Goal: Transaction & Acquisition: Purchase product/service

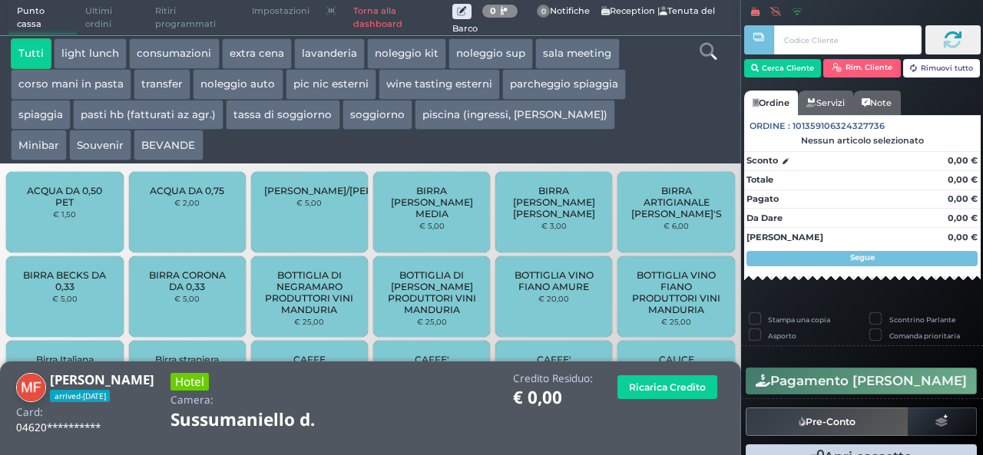
click at [250, 48] on button "extra cena" at bounding box center [257, 53] width 70 height 31
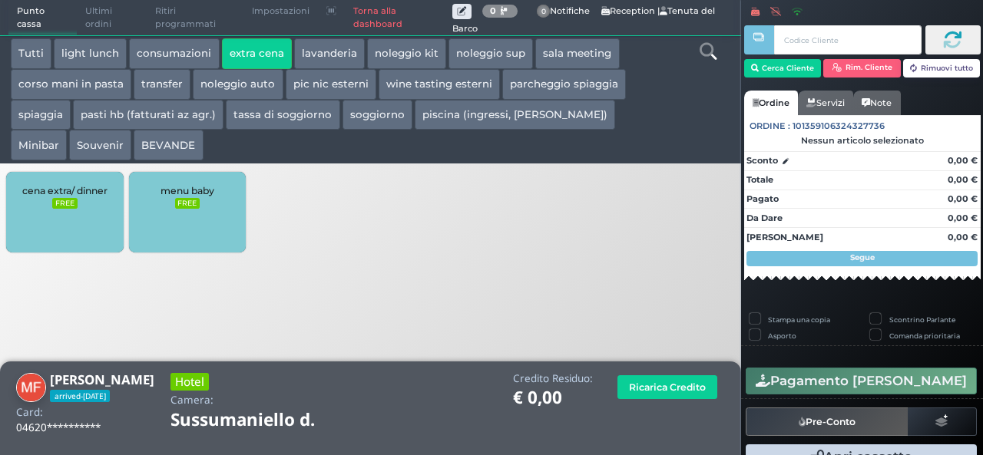
click at [58, 207] on small "FREE" at bounding box center [64, 203] width 25 height 11
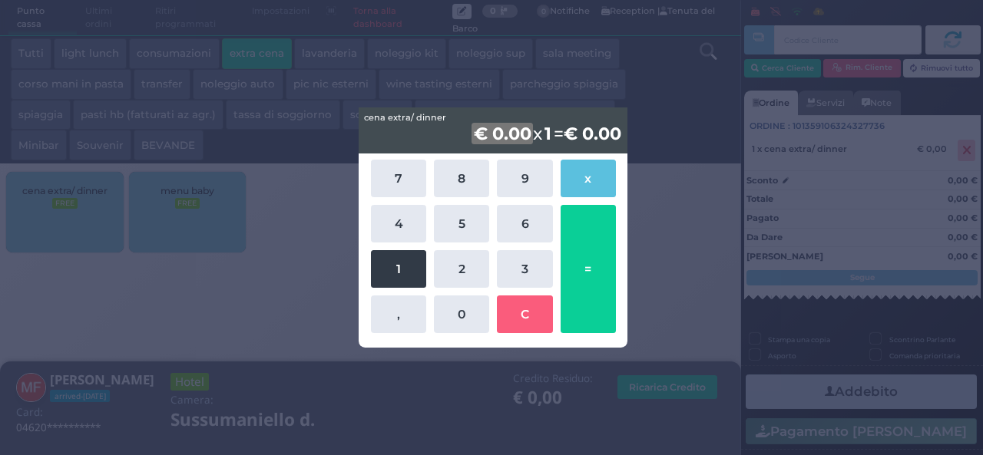
click at [397, 271] on button "1" at bounding box center [398, 269] width 55 height 38
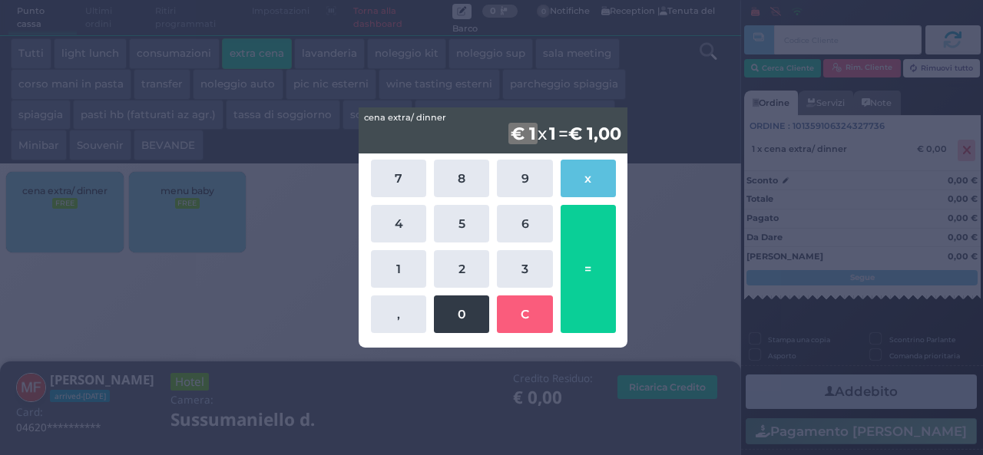
click at [448, 309] on button "0" at bounding box center [461, 315] width 55 height 38
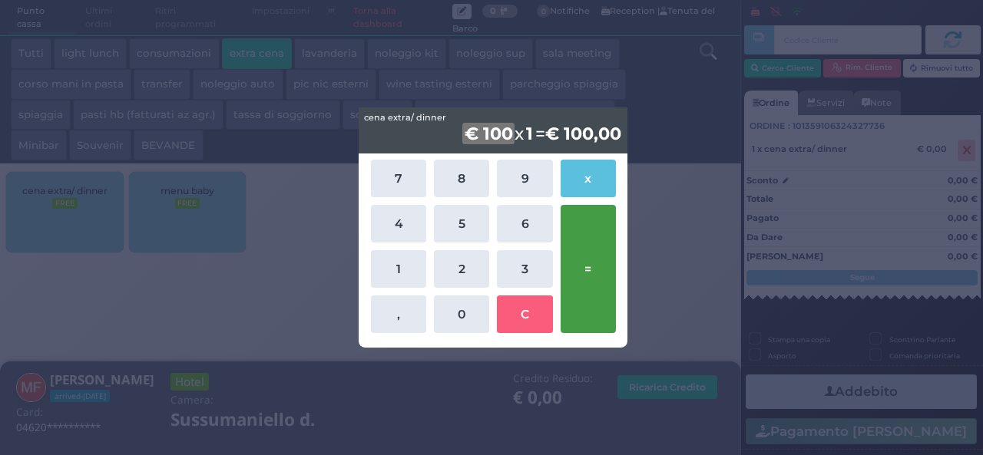
click at [590, 242] on button "=" at bounding box center [587, 269] width 55 height 128
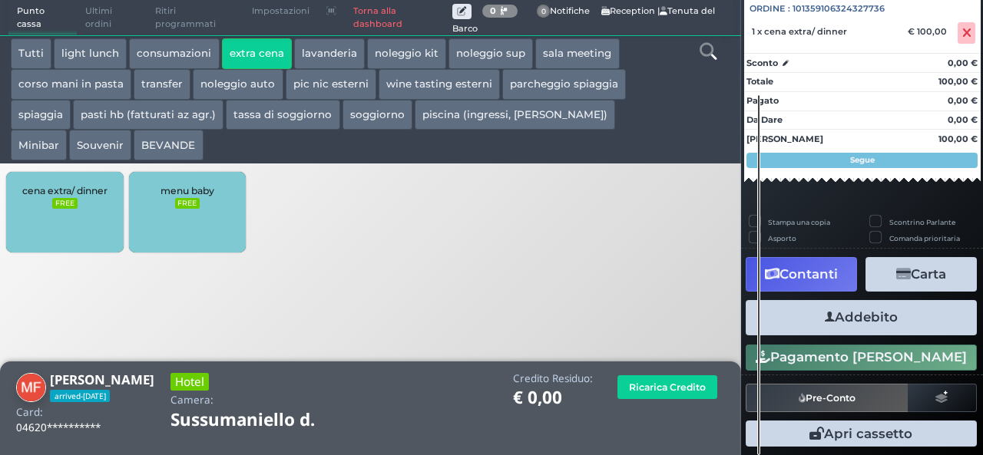
scroll to position [170, 0]
click at [869, 317] on button "Addebito" at bounding box center [860, 317] width 231 height 35
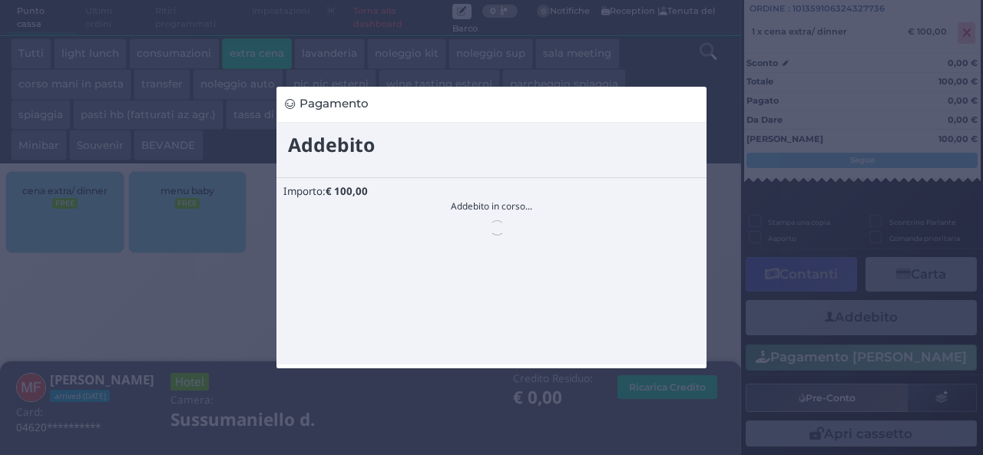
scroll to position [0, 0]
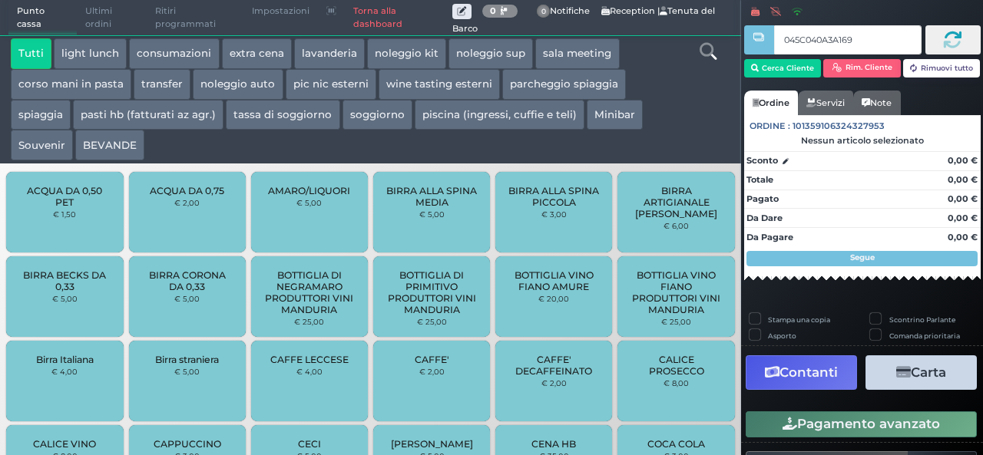
type input "045C040A3A1694"
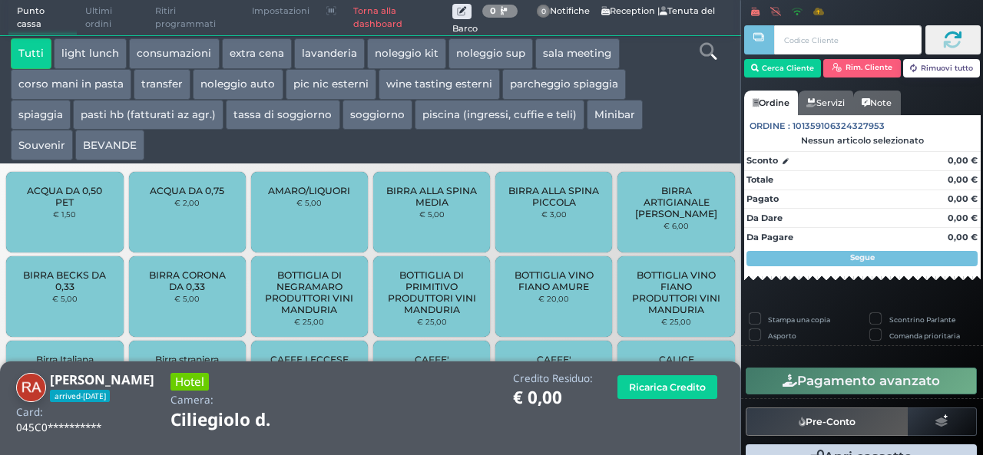
click at [258, 47] on button "extra cena" at bounding box center [257, 53] width 70 height 31
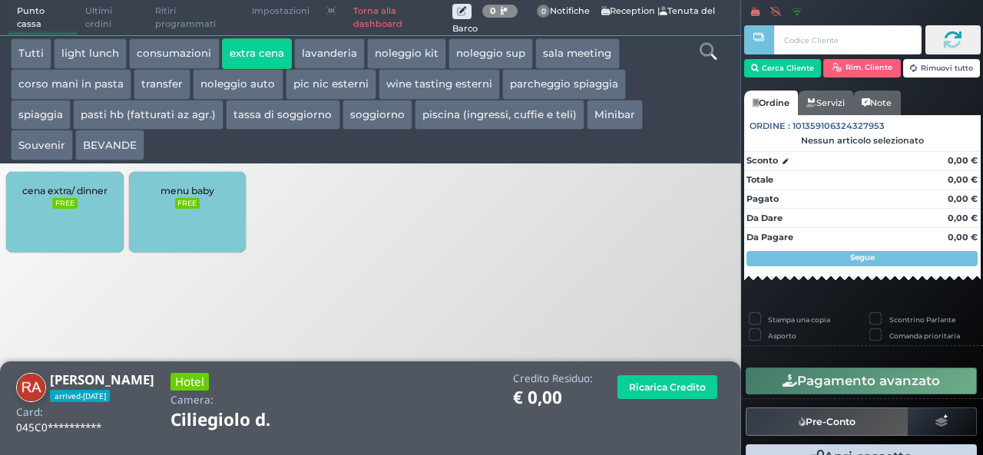
click at [68, 191] on span "cena extra/ dinner" at bounding box center [64, 191] width 85 height 12
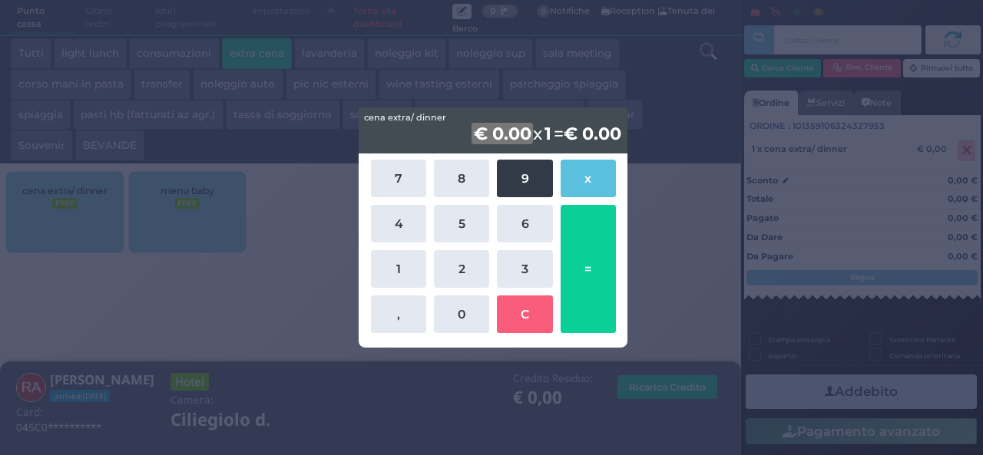
click at [528, 164] on button "9" at bounding box center [524, 179] width 55 height 38
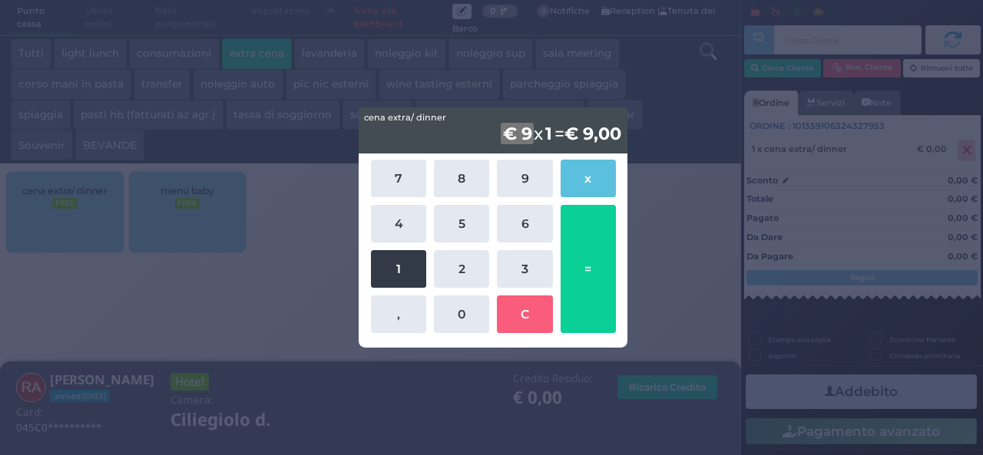
click at [381, 274] on button "1" at bounding box center [398, 269] width 55 height 38
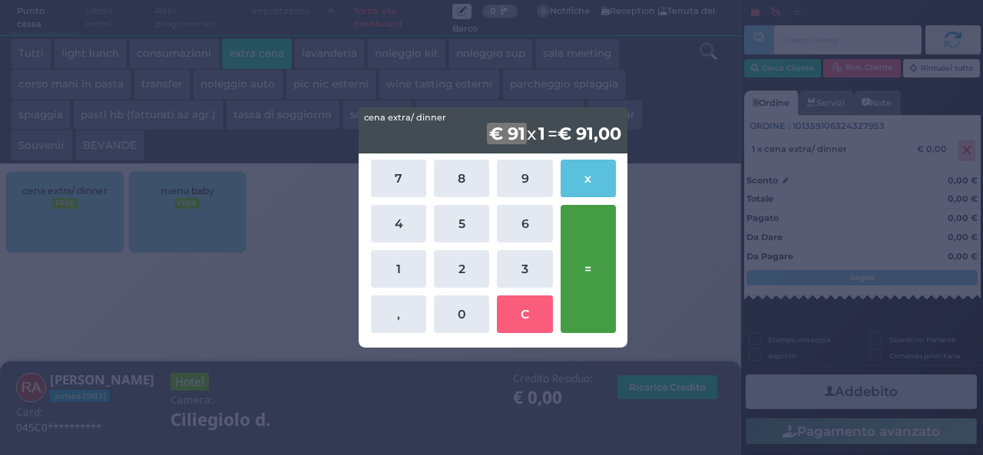
click at [600, 281] on button "=" at bounding box center [587, 269] width 55 height 128
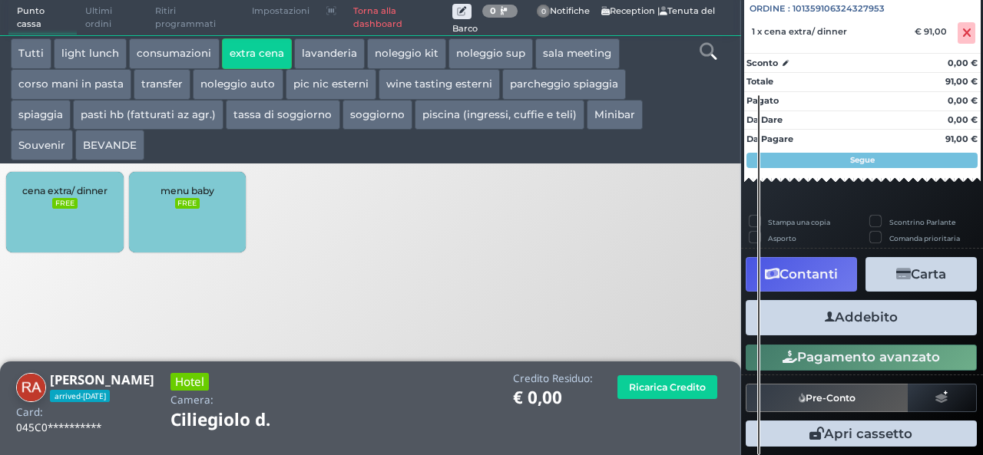
scroll to position [170, 0]
click at [861, 325] on button "Addebito" at bounding box center [860, 317] width 231 height 35
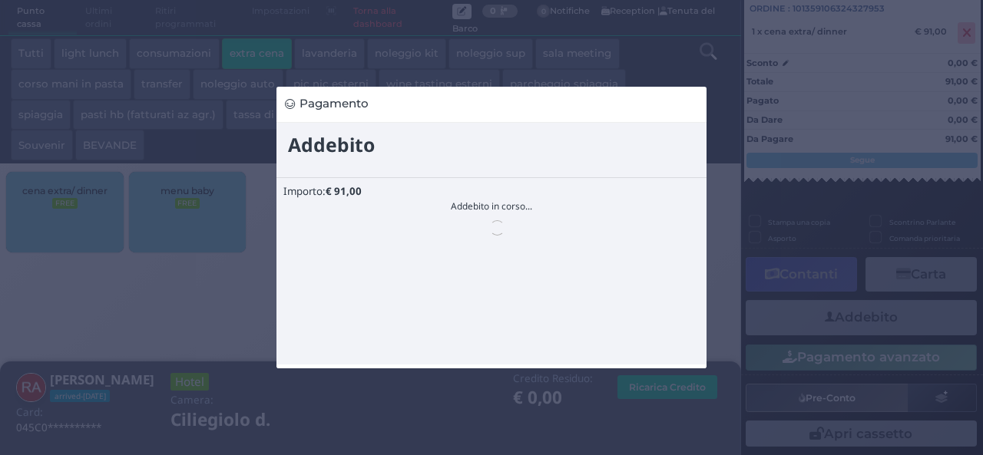
scroll to position [0, 0]
